Goal: Task Accomplishment & Management: Manage account settings

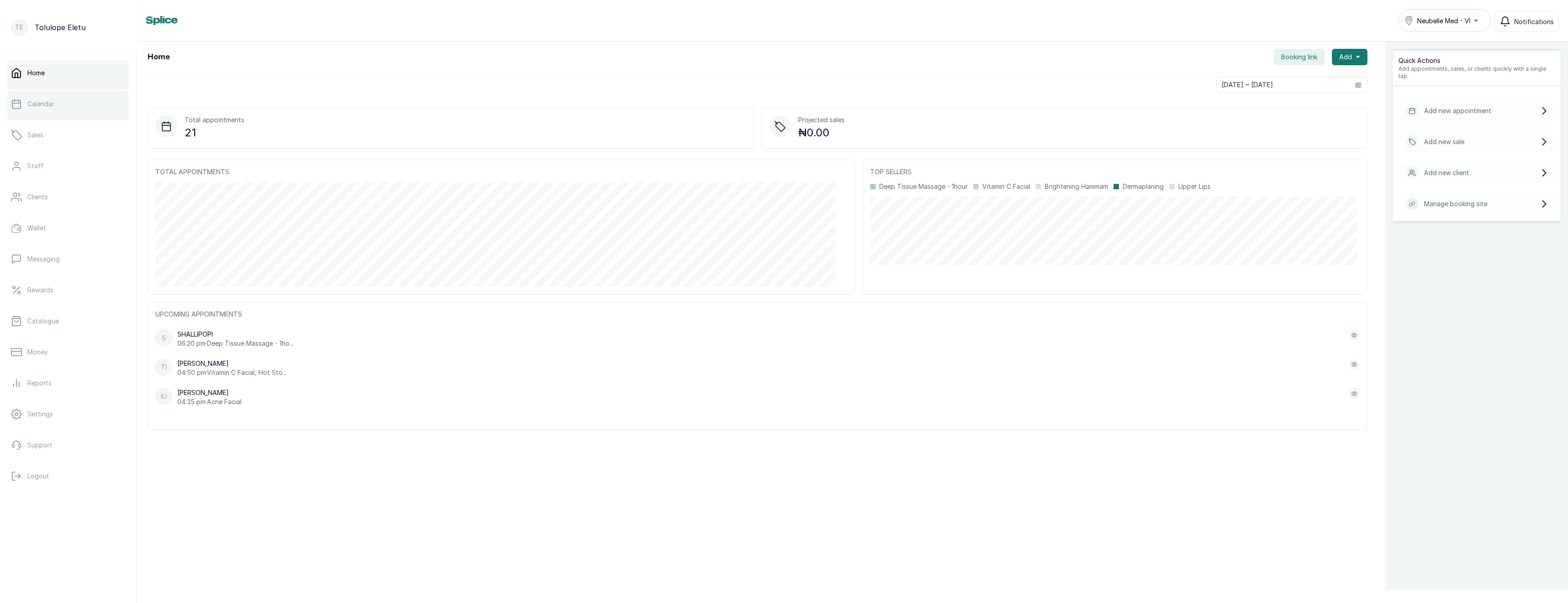
click at [42, 109] on link "Calendar" at bounding box center [68, 104] width 122 height 26
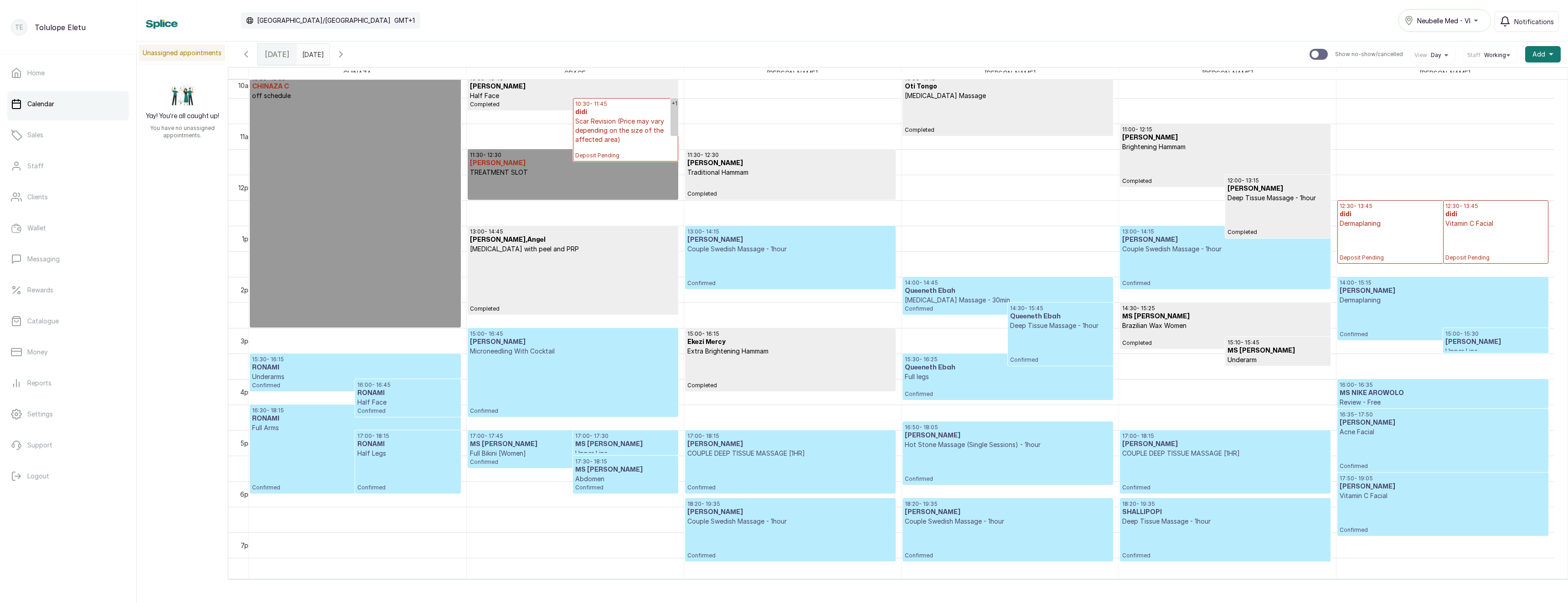
scroll to position [518, 0]
click at [1314, 52] on div at bounding box center [1318, 54] width 18 height 11
click at [1309, 49] on input "Show no-show/cancelled" at bounding box center [1309, 48] width 1 height 1
checkbox input "true"
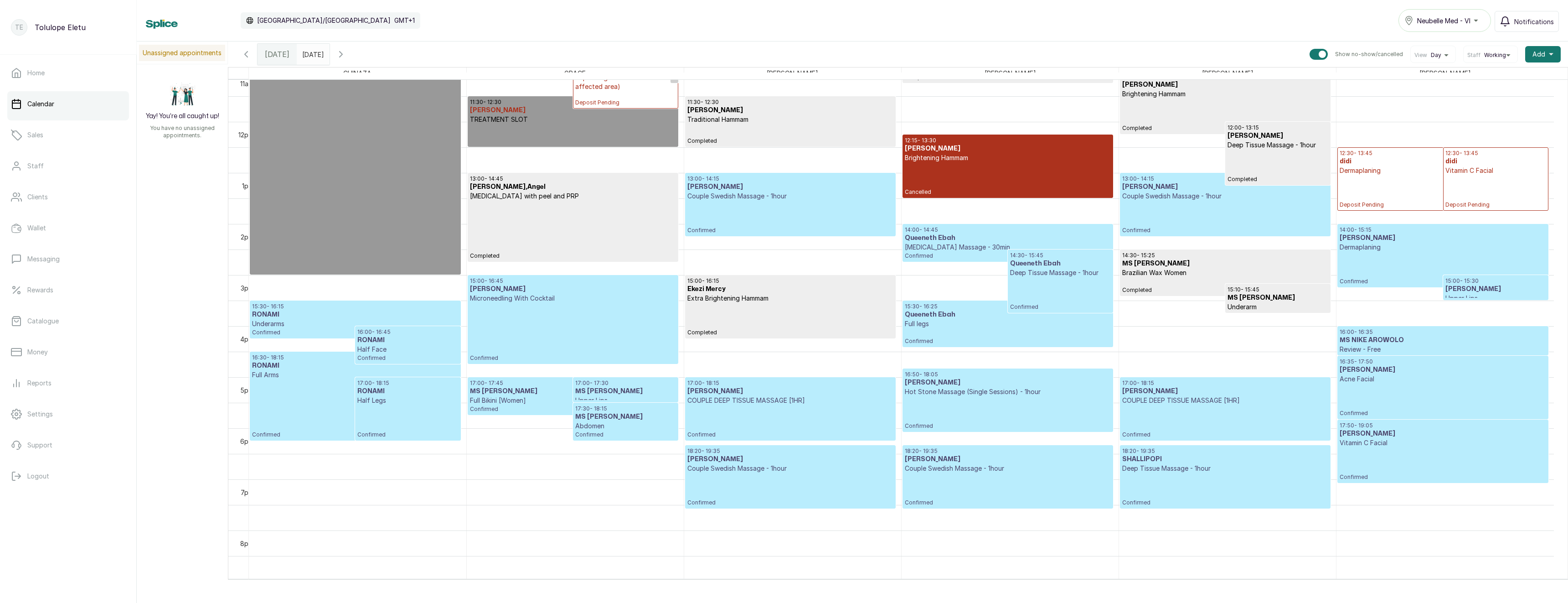
scroll to position [582, 0]
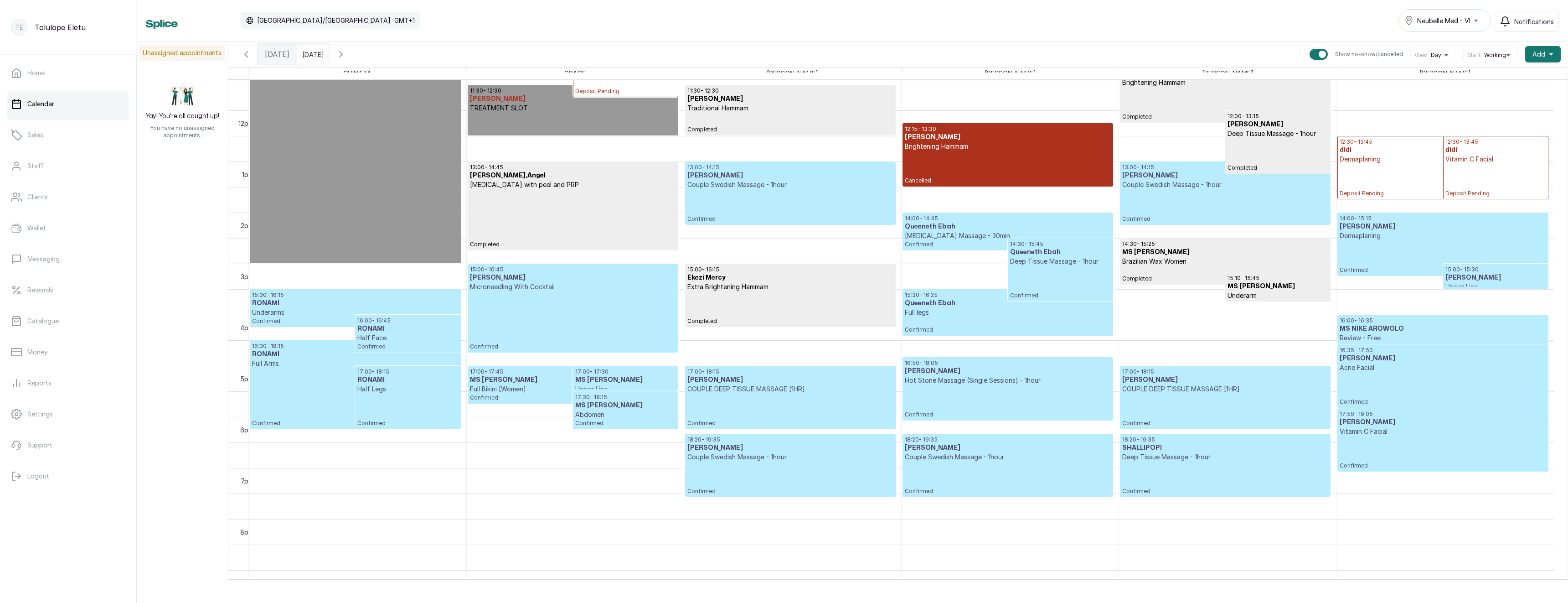
click at [250, 52] on icon "button" at bounding box center [246, 54] width 11 height 11
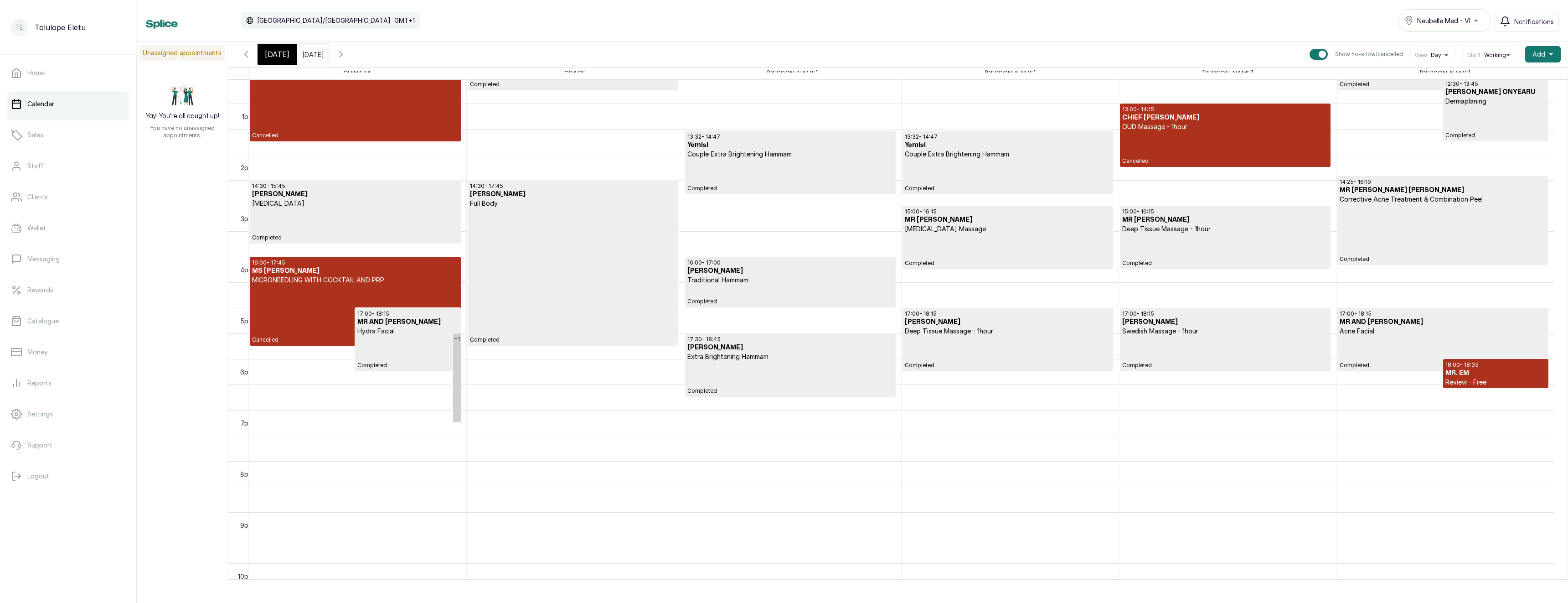
click at [306, 293] on p "Cancelled" at bounding box center [355, 314] width 206 height 59
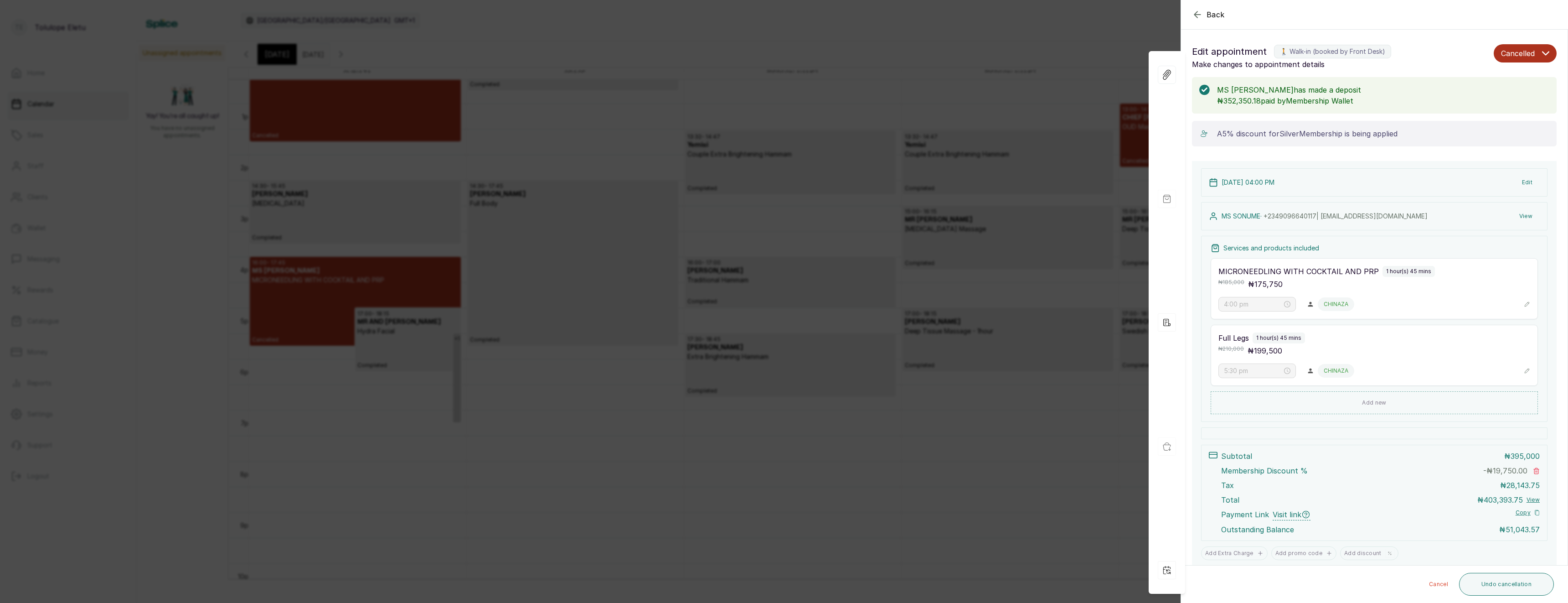
click at [1516, 218] on button "View" at bounding box center [1526, 216] width 28 height 16
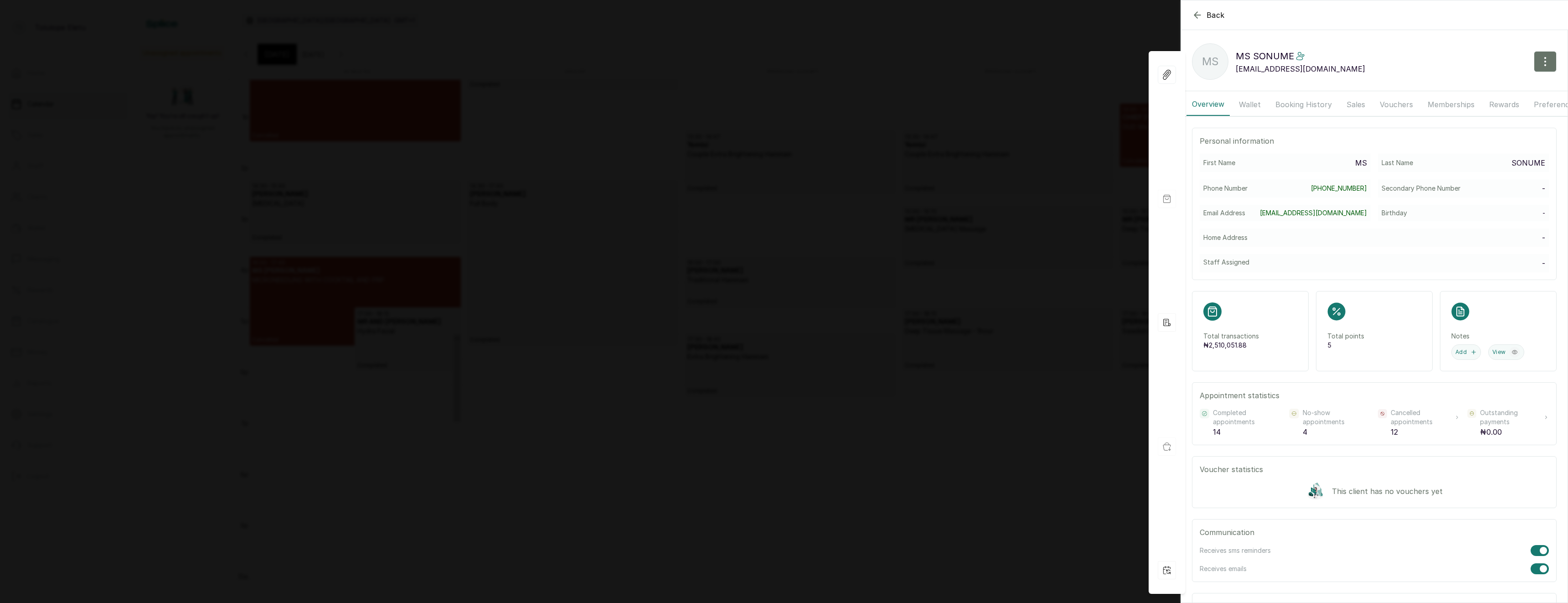
click at [1462, 105] on button "Memberships" at bounding box center [1451, 104] width 58 height 23
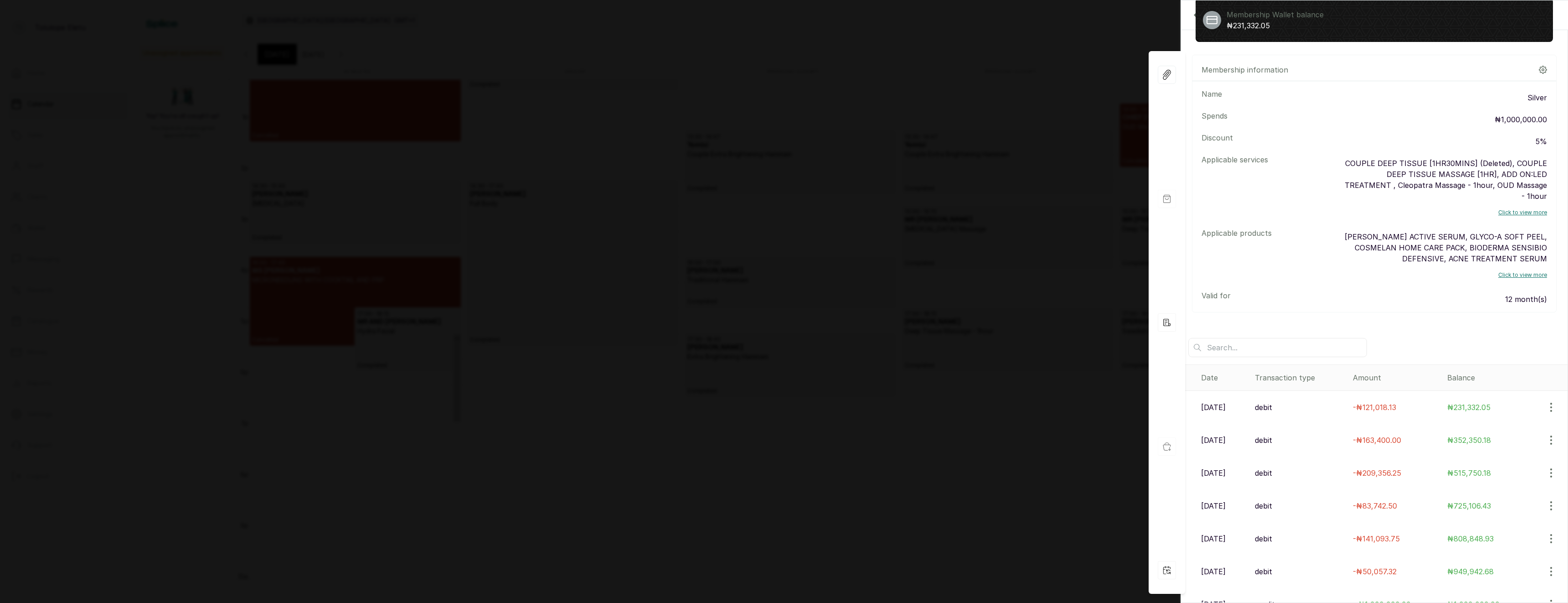
click at [930, 474] on div "Back MS SONUME MS MS SONUME sonume.dp@gmail.com Overview Wallet Booking History…" at bounding box center [784, 302] width 1568 height 603
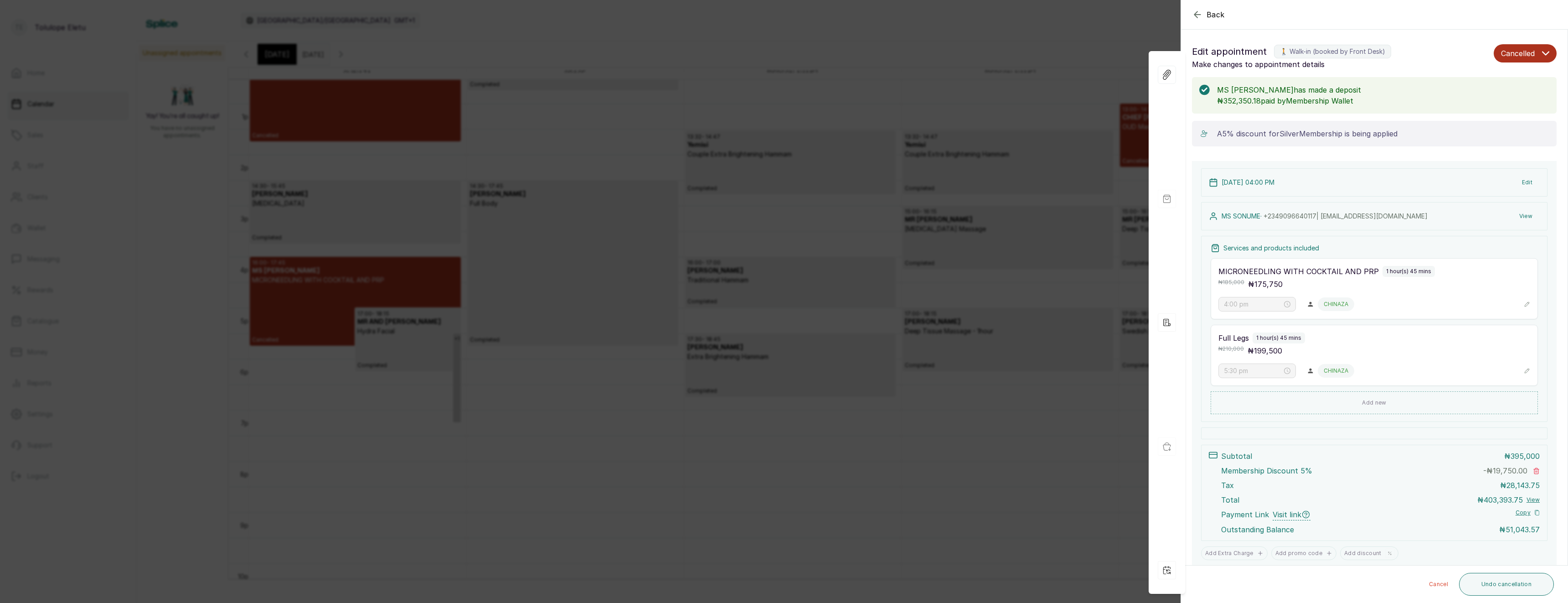
click at [544, 194] on div "Back Appointment Details Edit appointment 🚶 Walk-in (booked by Front Desk) Make…" at bounding box center [784, 302] width 1568 height 603
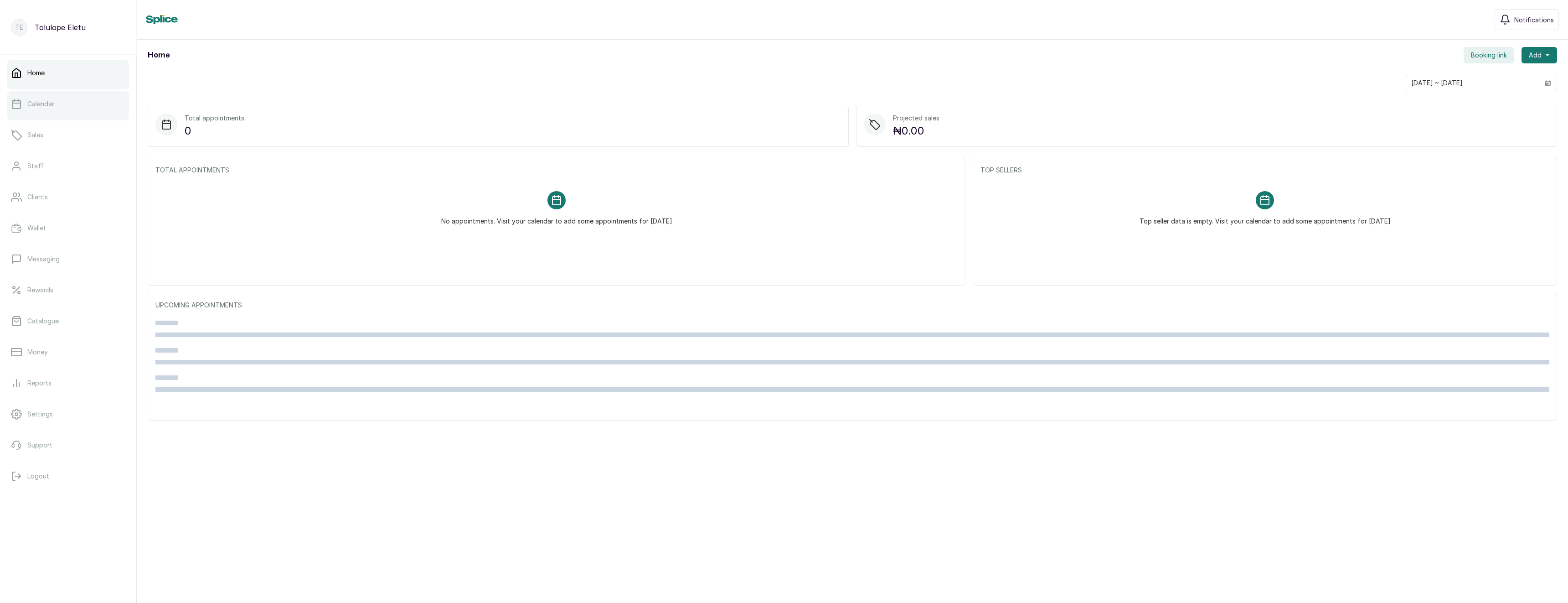
click at [34, 99] on p "Calendar" at bounding box center [41, 104] width 27 height 9
